Goal: Task Accomplishment & Management: Use online tool/utility

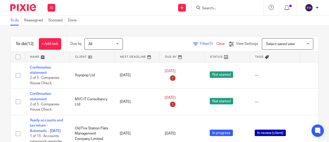
click at [115, 7] on div "Send new email Create task Add client Get Support Contact via email Check our d…" at bounding box center [194, 7] width 269 height 15
click at [138, 11] on div "Send new email Create task Add client Get Support Contact via email Check our d…" at bounding box center [194, 7] width 269 height 15
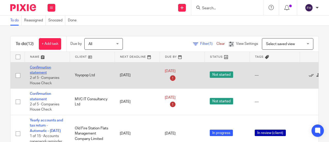
click at [47, 68] on link "Confirmation statement" at bounding box center [40, 70] width 21 height 9
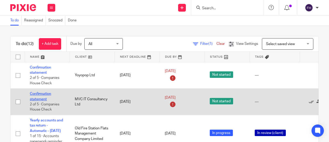
click at [45, 92] on link "Confirmation statement" at bounding box center [40, 96] width 21 height 9
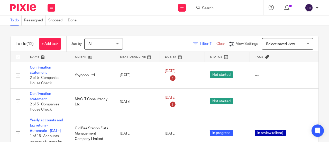
click at [113, 13] on div "Send new email Create task Add client Get Support Contact via email Check our d…" at bounding box center [194, 7] width 269 height 15
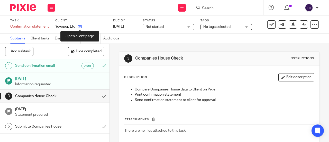
click at [80, 26] on icon at bounding box center [80, 27] width 4 height 4
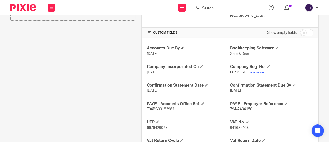
scroll to position [207, 0]
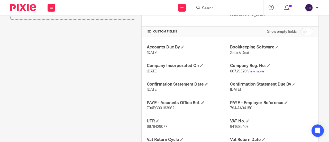
click at [254, 69] on link "View more" at bounding box center [255, 71] width 17 height 4
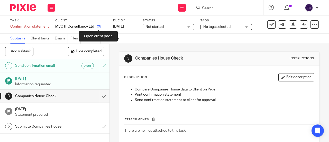
click at [98, 28] on icon at bounding box center [99, 27] width 4 height 4
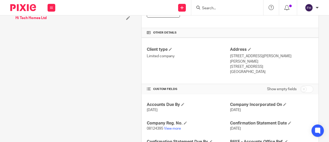
scroll to position [165, 0]
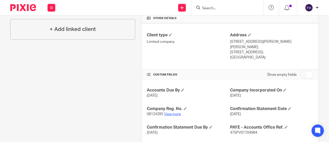
click at [174, 112] on link "View more" at bounding box center [172, 114] width 17 height 4
